Goal: Task Accomplishment & Management: Manage account settings

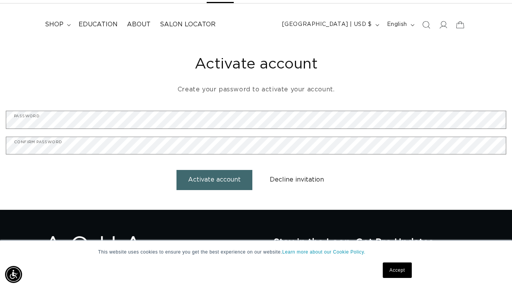
scroll to position [0, 457]
click at [394, 273] on link "Accept" at bounding box center [397, 270] width 29 height 15
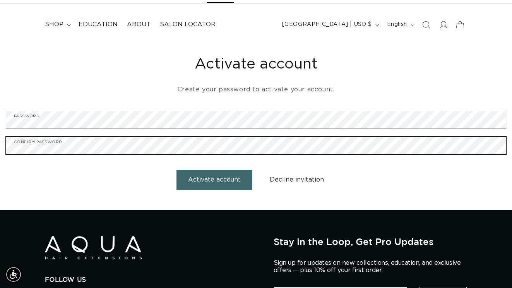
scroll to position [0, 915]
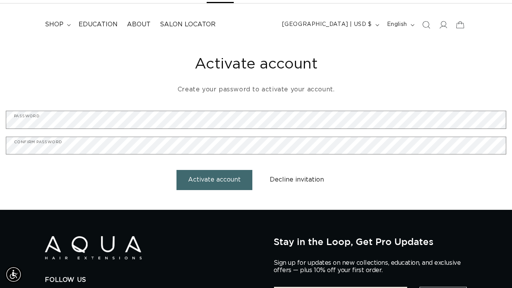
click at [213, 182] on button "Activate account" at bounding box center [215, 180] width 76 height 20
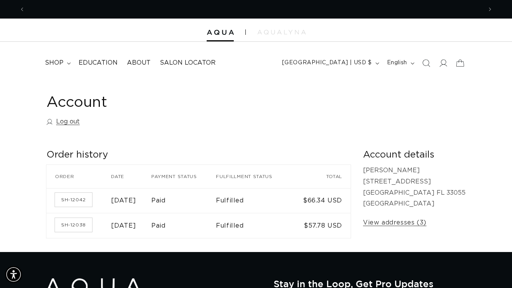
scroll to position [0, 457]
